Goal: Book appointment/travel/reservation

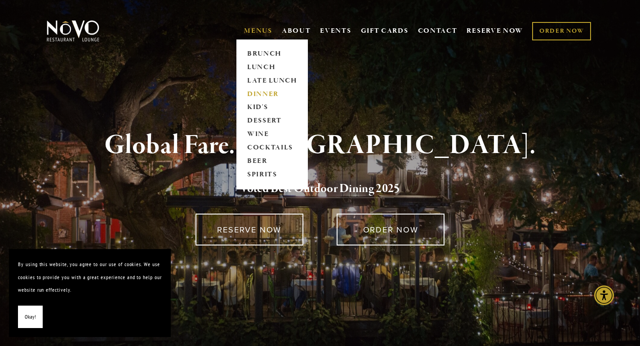
click at [255, 90] on link "DINNER" at bounding box center [272, 94] width 56 height 13
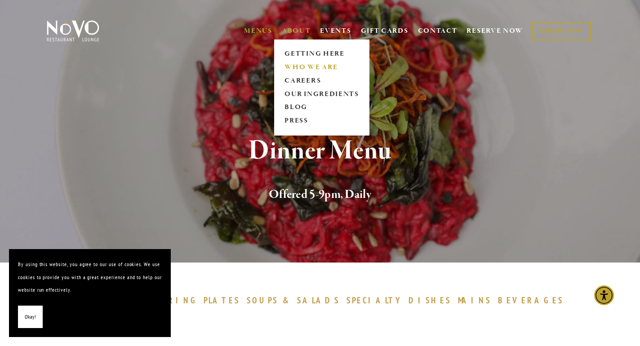
click at [310, 67] on link "WHO WE ARE" at bounding box center [322, 67] width 80 height 13
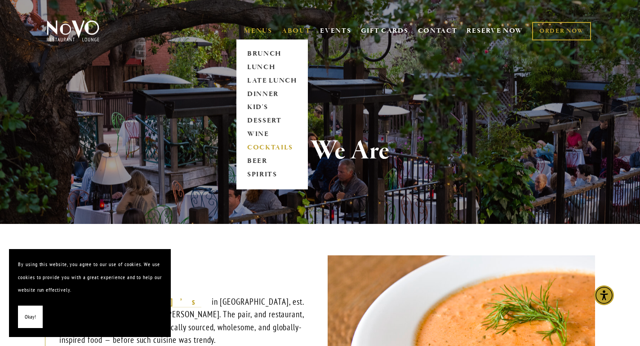
click at [270, 151] on link "COCKTAILS" at bounding box center [272, 147] width 56 height 13
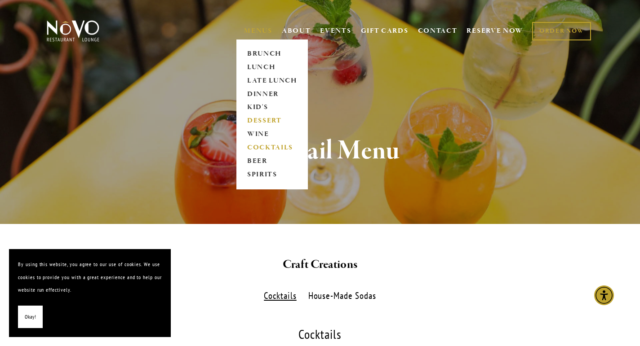
click at [264, 121] on link "DESSERT" at bounding box center [272, 121] width 56 height 13
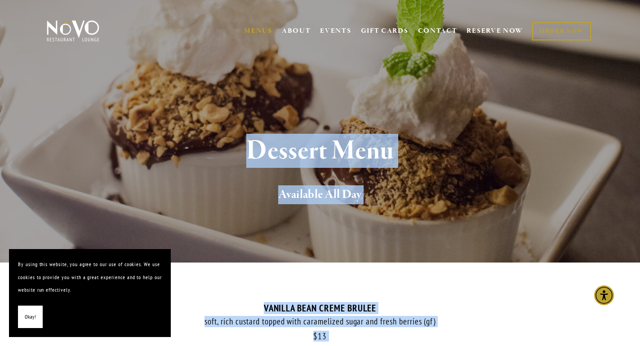
drag, startPoint x: 386, startPoint y: 164, endPoint x: 484, endPoint y: 79, distance: 129.6
click at [481, 30] on link "RESERVE NOW" at bounding box center [494, 30] width 57 height 17
